Goal: Navigation & Orientation: Find specific page/section

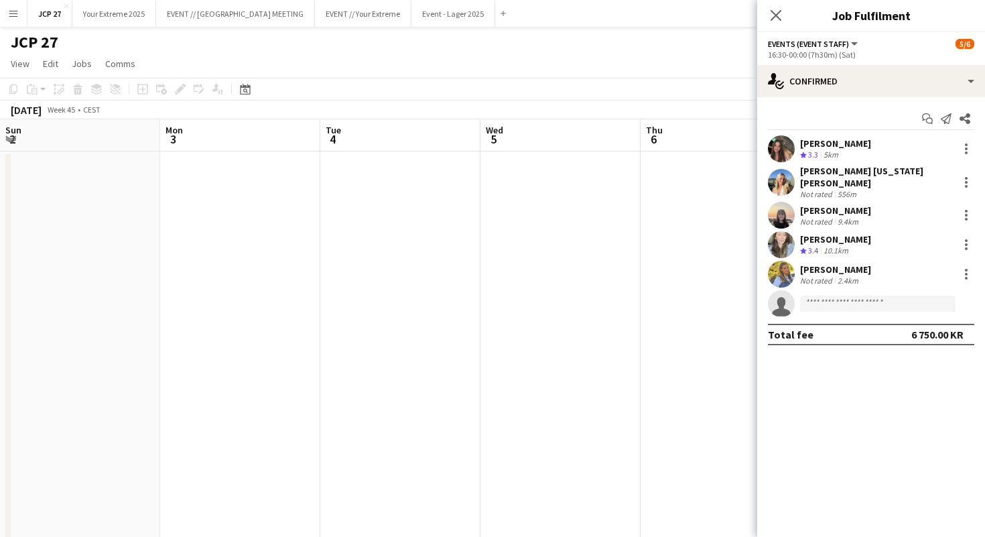
scroll to position [0, 461]
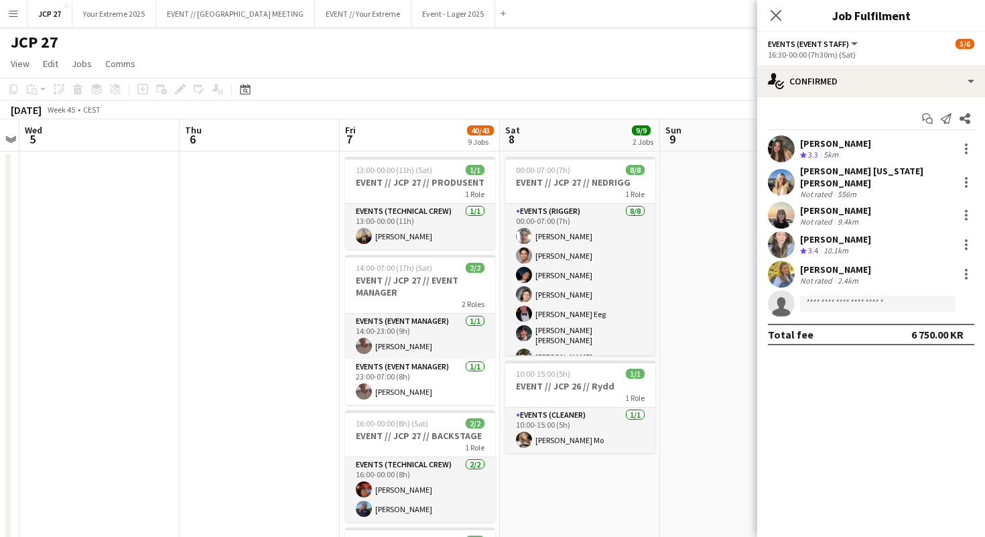
click at [19, 7] on button "Menu" at bounding box center [13, 13] width 27 height 27
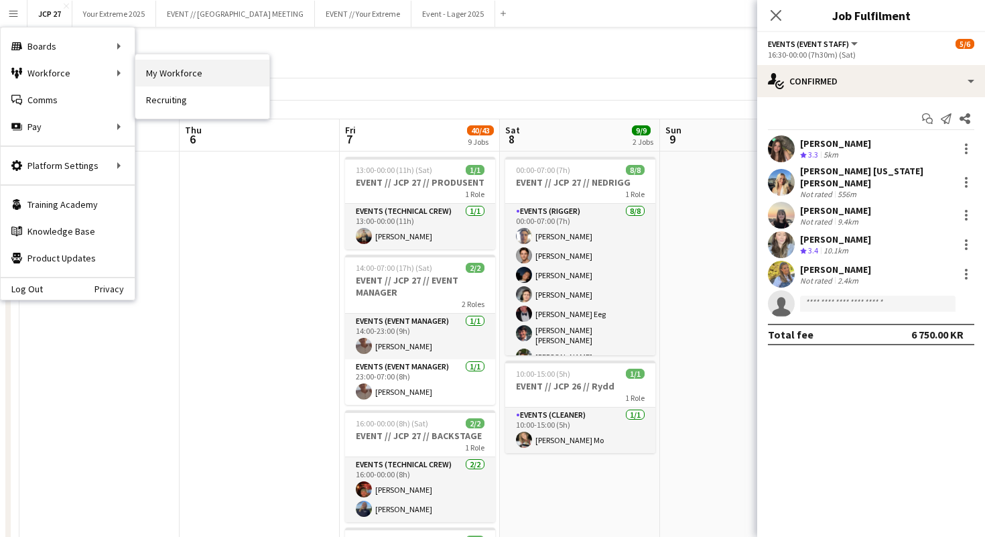
click at [156, 73] on link "My Workforce" at bounding box center [202, 73] width 134 height 27
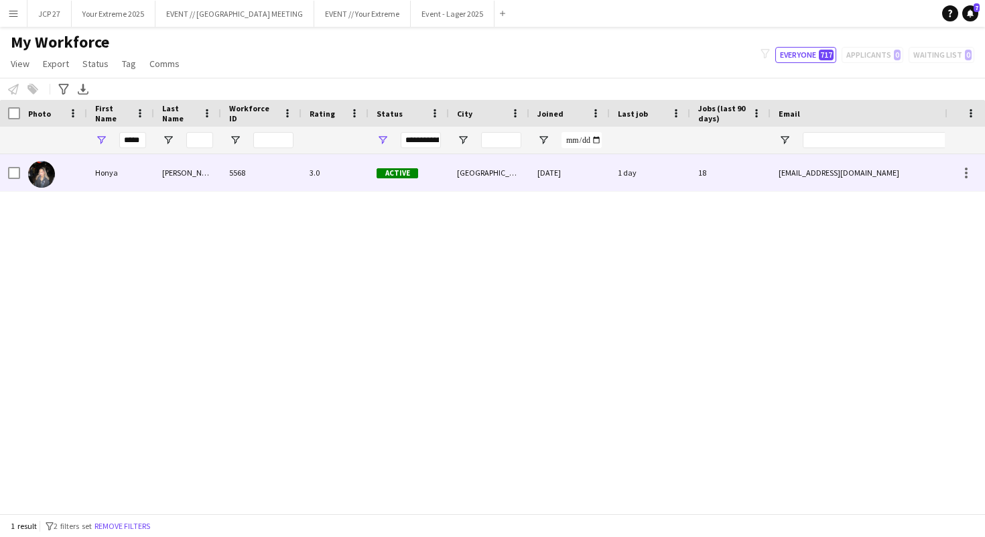
click at [51, 170] on img at bounding box center [41, 174] width 27 height 27
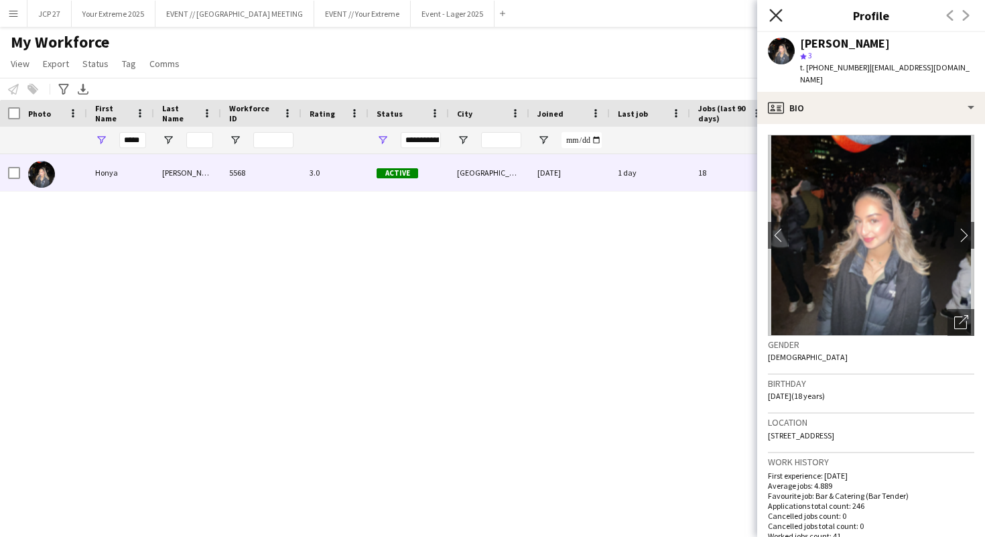
click at [778, 13] on icon at bounding box center [776, 15] width 13 height 13
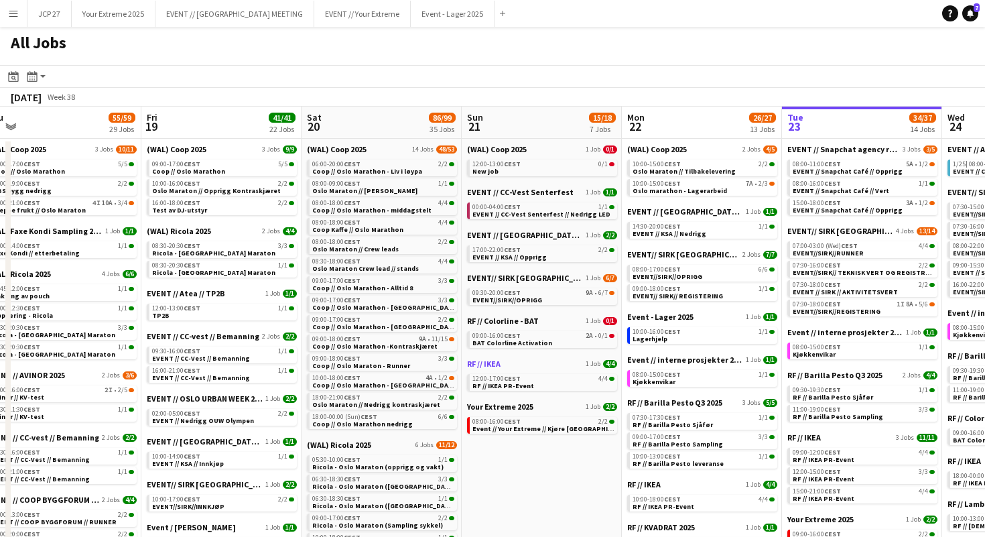
scroll to position [0, 523]
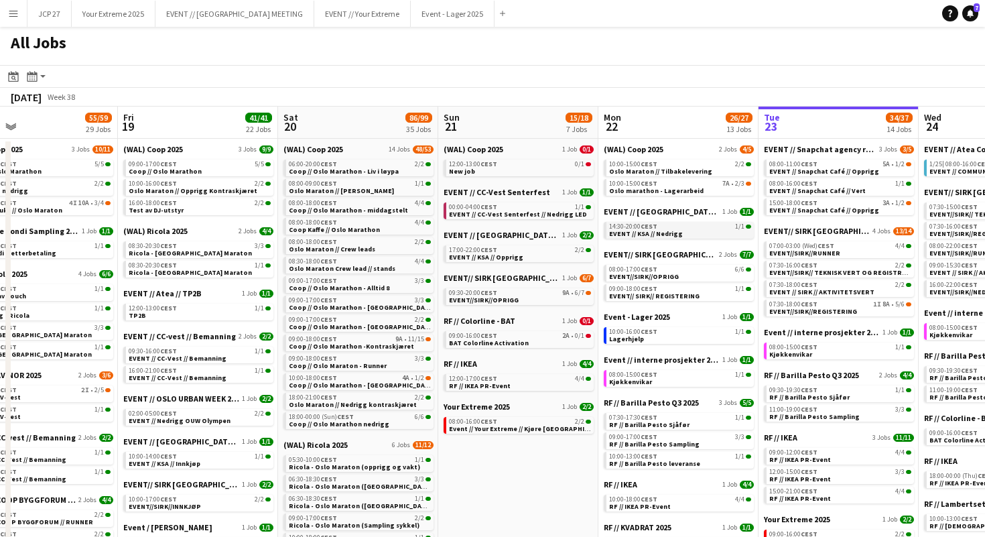
click at [658, 232] on span "EVENT // KSA // Nedrigg" at bounding box center [646, 233] width 74 height 9
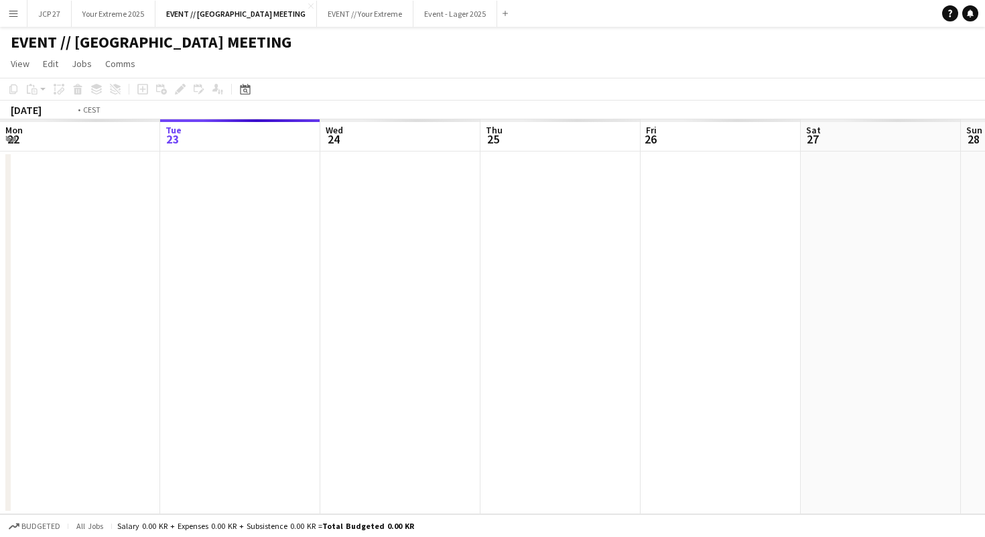
scroll to position [0, 461]
